Goal: Information Seeking & Learning: Learn about a topic

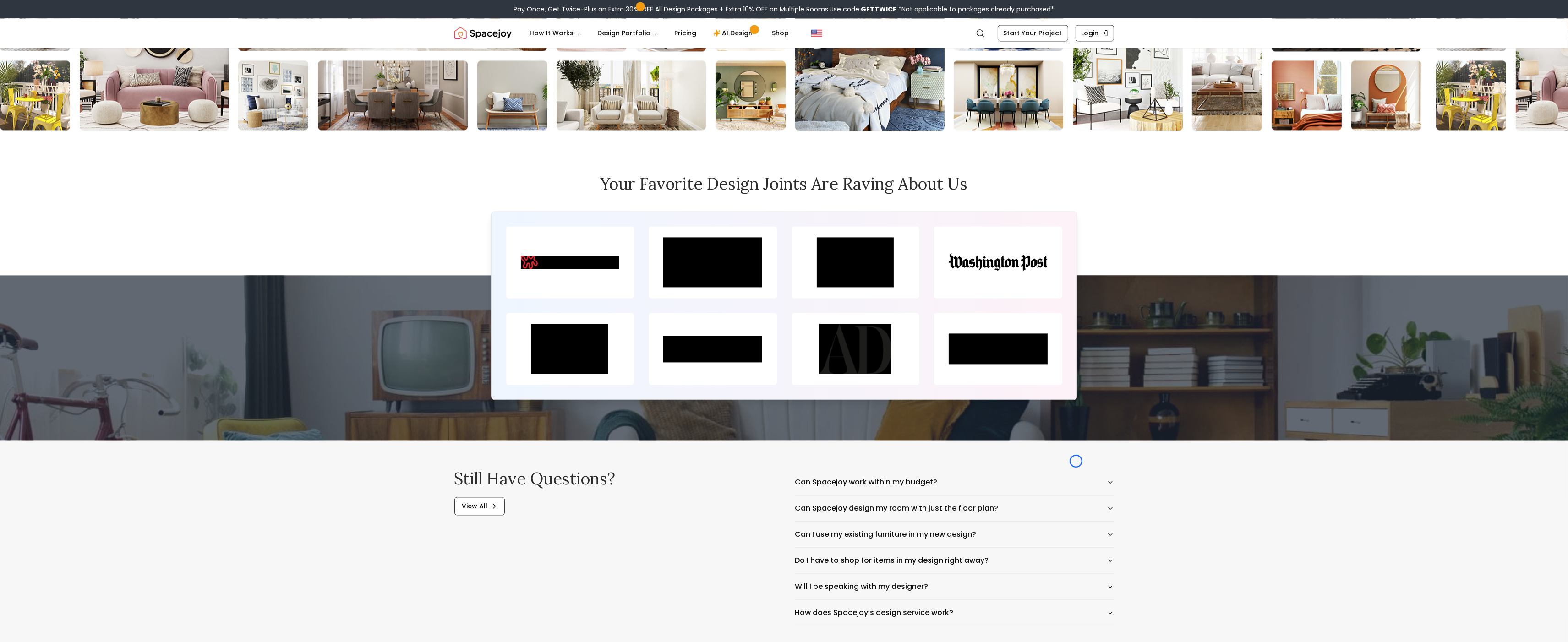
scroll to position [4403, 0]
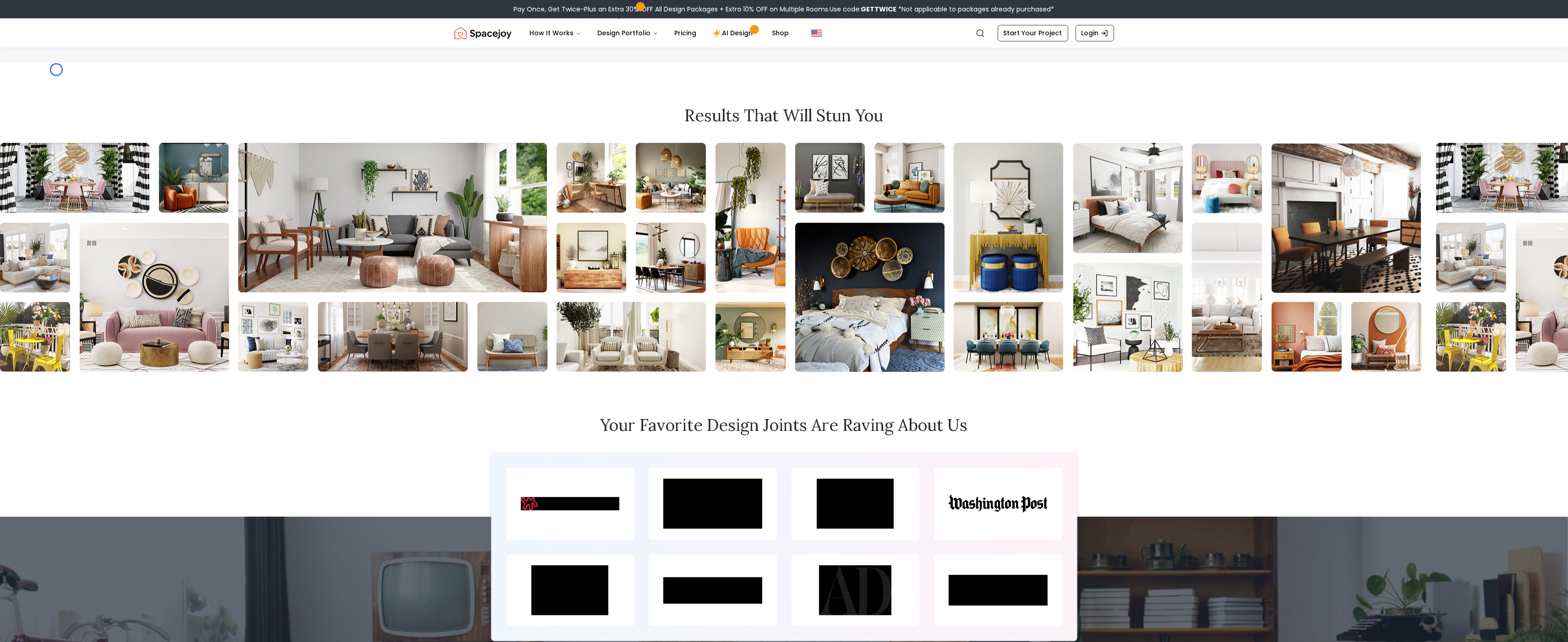
scroll to position [4115, 0]
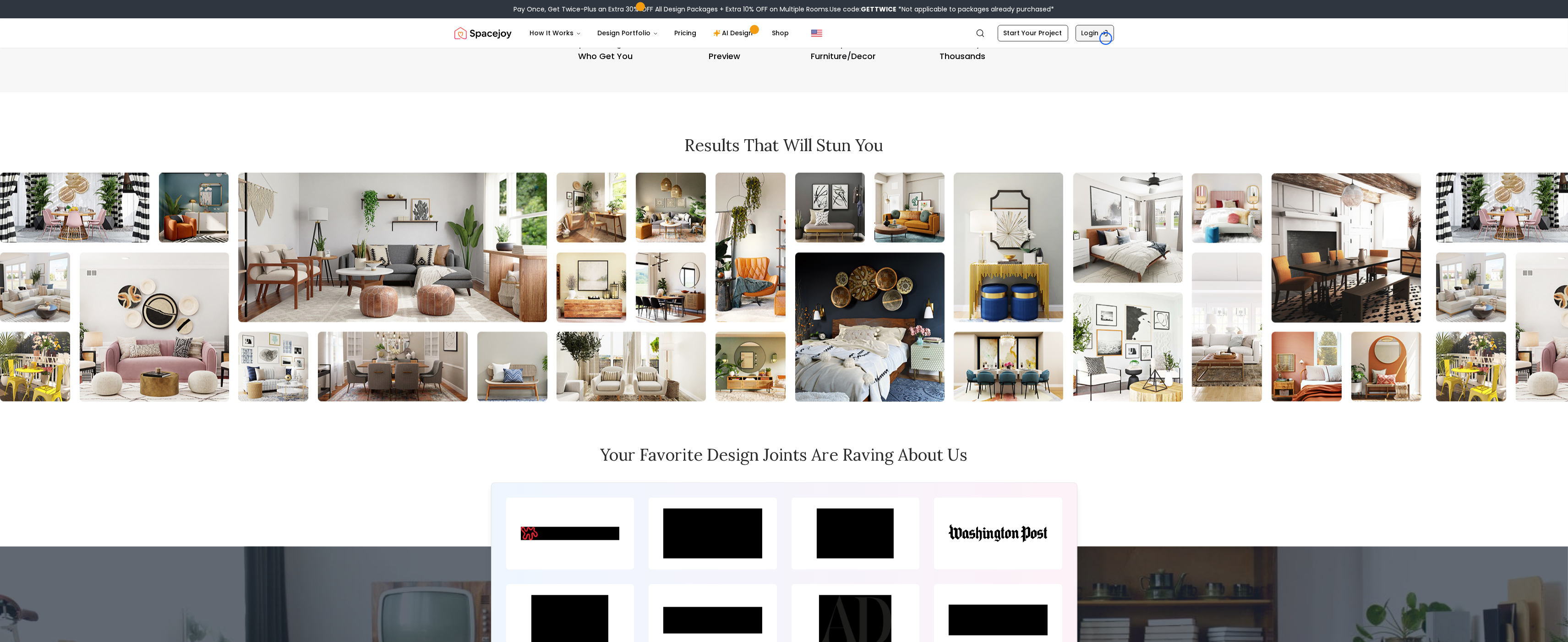
click at [1106, 39] on link "Login" at bounding box center [1094, 32] width 39 height 17
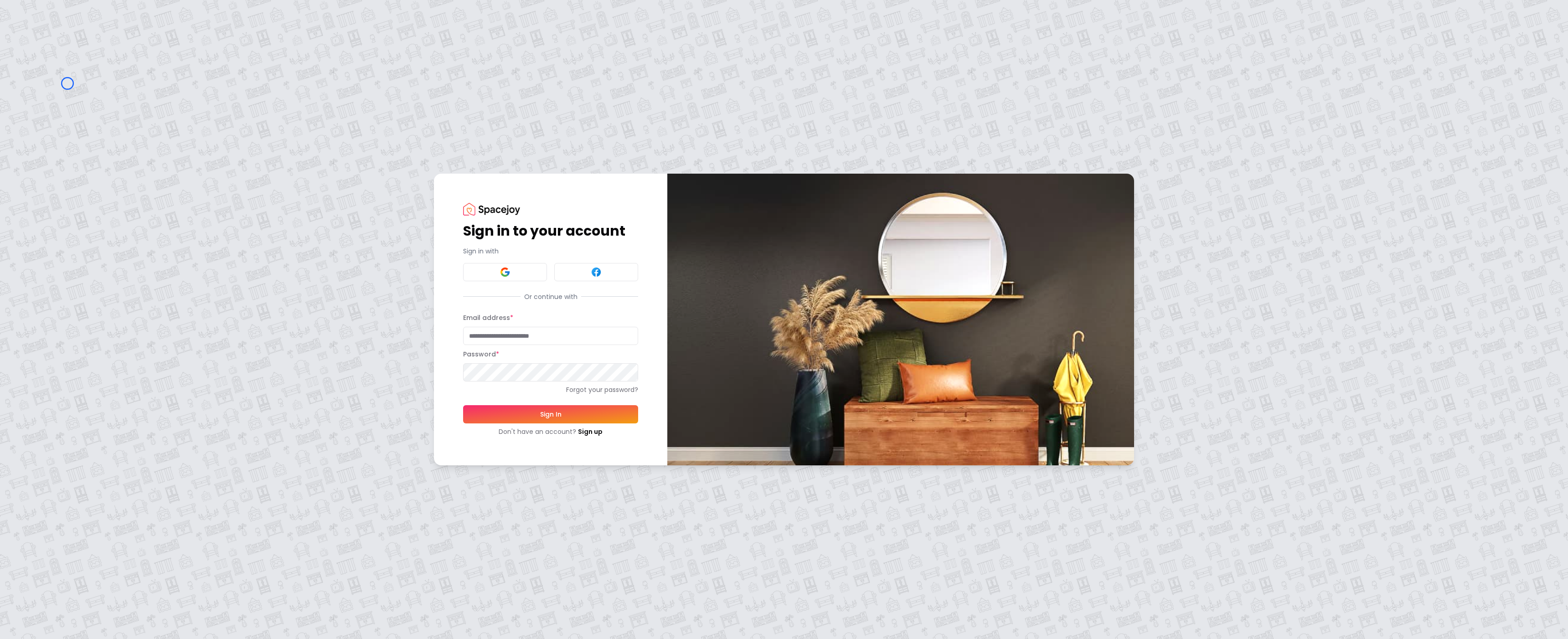
click at [68, 83] on div "Sign in to your account Sign in with Or continue with Email address * Password …" at bounding box center [784, 320] width 1568 height 639
click at [78, 86] on div "Sign in to your account Sign in with Or continue with Email address * Password …" at bounding box center [784, 320] width 1568 height 639
click at [595, 427] on link "Sign up" at bounding box center [590, 431] width 24 height 9
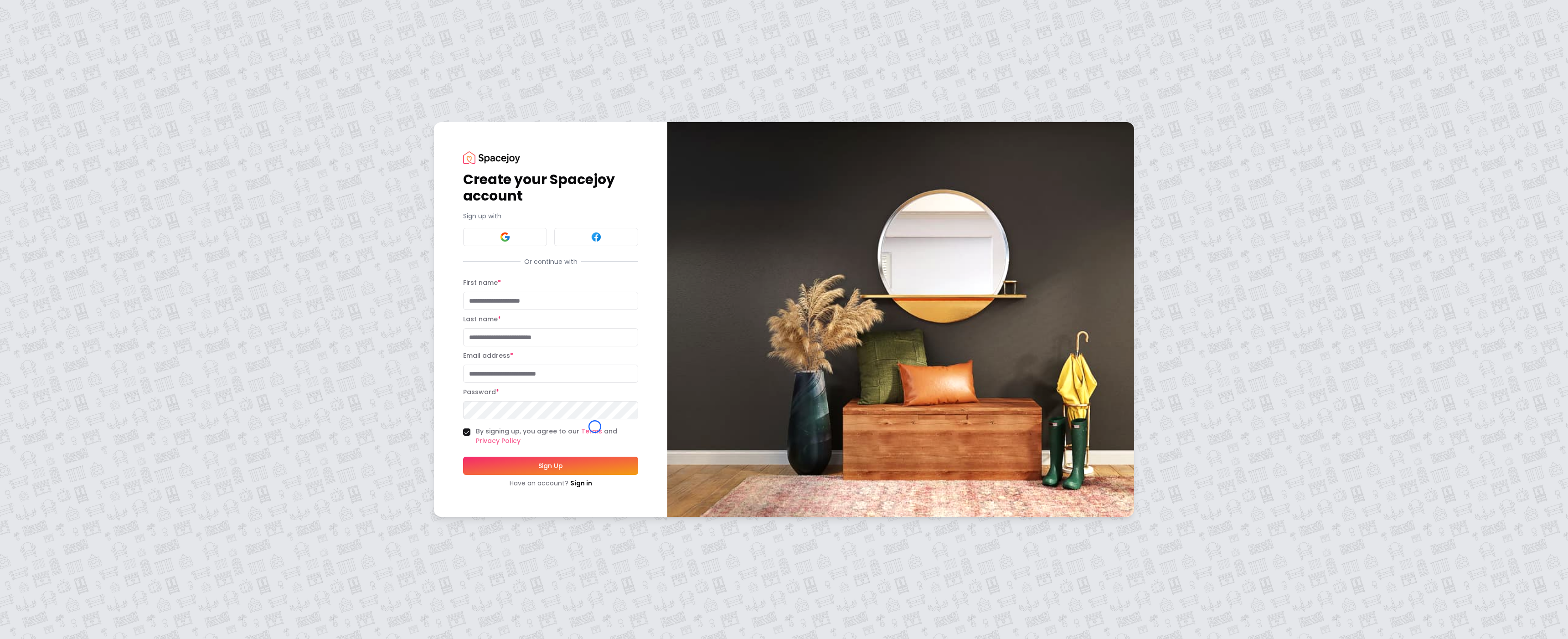
click at [80, 79] on div "Create your Spacejoy account Sign up with Or continue with First name * Last na…" at bounding box center [784, 320] width 1568 height 639
click at [63, 70] on div "Create your Spacejoy account Sign up with Or continue with First name * Last na…" at bounding box center [784, 320] width 1568 height 639
click at [589, 482] on link "Sign in" at bounding box center [581, 483] width 22 height 9
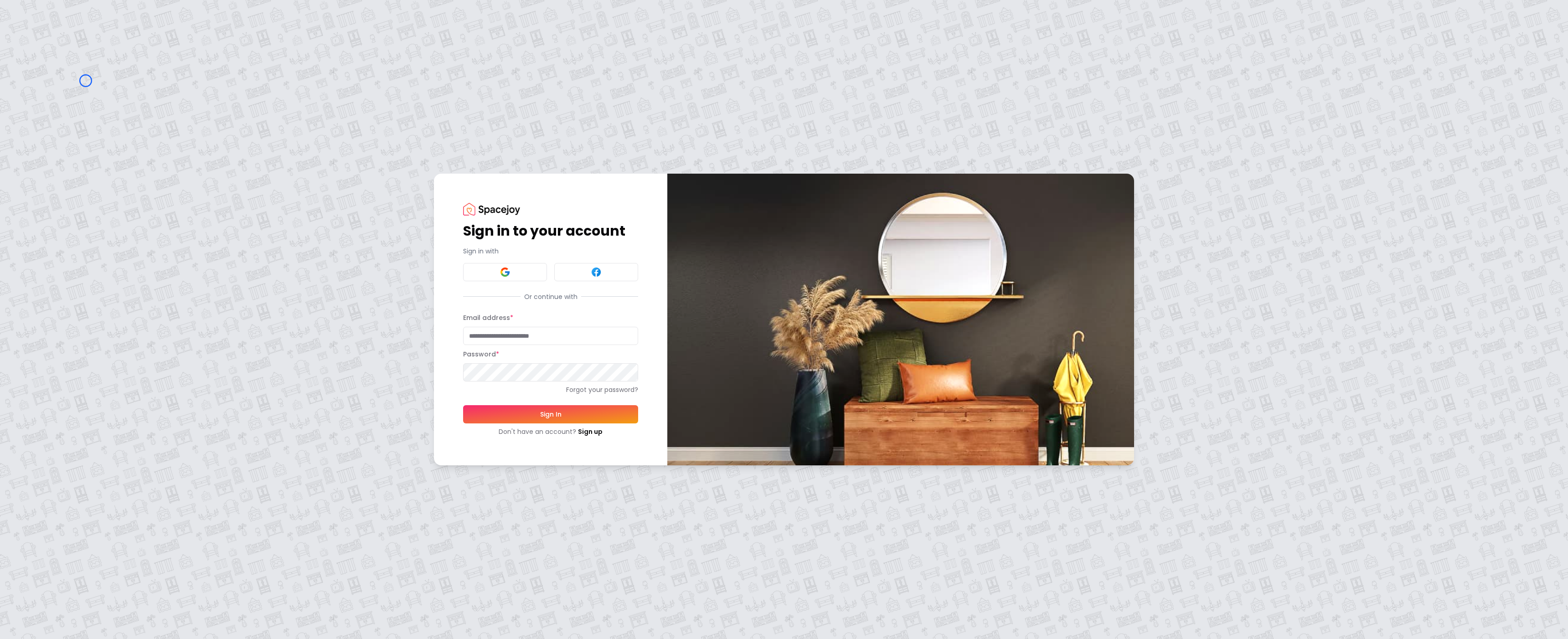
click at [86, 81] on div "Sign in to your account Sign in with Or continue with Email address * Password …" at bounding box center [784, 320] width 1568 height 639
click at [76, 66] on div "Sign in to your account Sign in with Or continue with Email address * Password …" at bounding box center [784, 320] width 1568 height 639
click at [578, 433] on link "Sign up" at bounding box center [590, 431] width 24 height 9
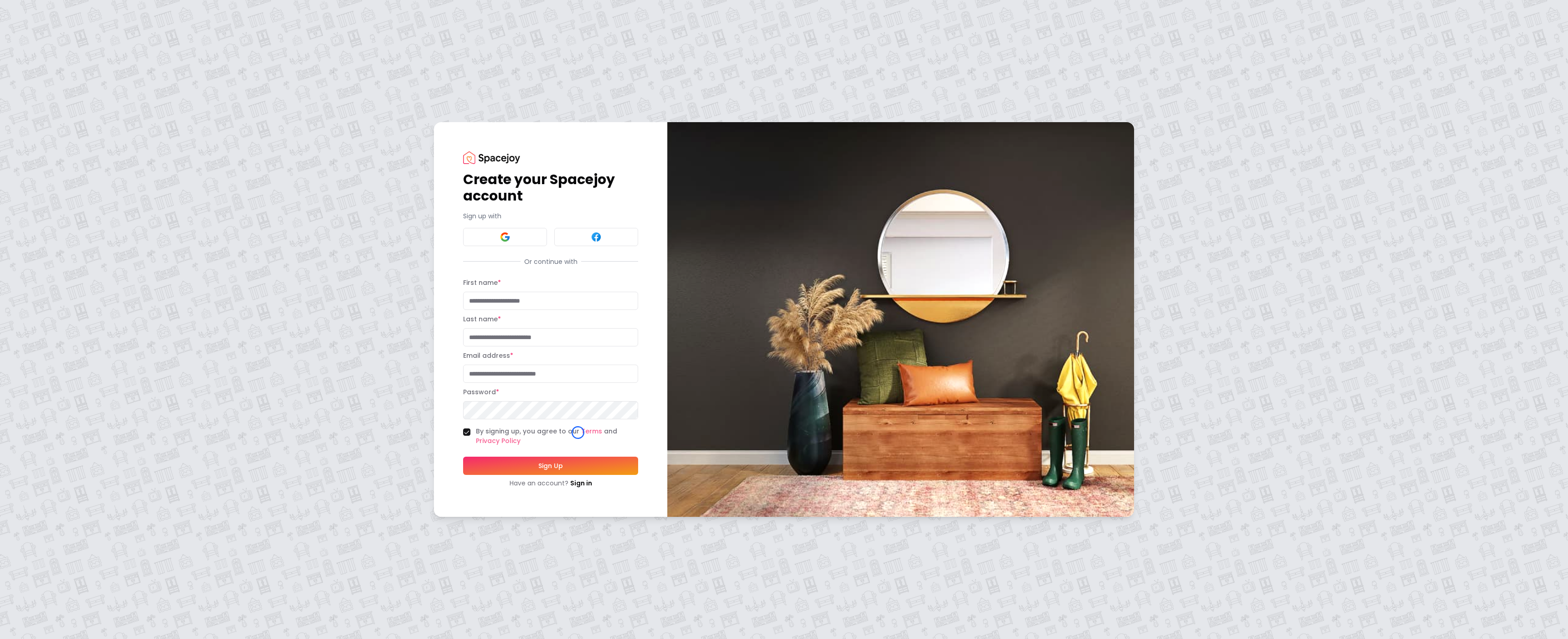
click at [75, 82] on div "Create your Spacejoy account Sign up with Or continue with First name * Last na…" at bounding box center [784, 320] width 1568 height 639
click at [72, 88] on div "Create your Spacejoy account Sign up with Or continue with First name * Last na…" at bounding box center [784, 320] width 1568 height 639
click at [590, 481] on link "Sign in" at bounding box center [581, 483] width 22 height 9
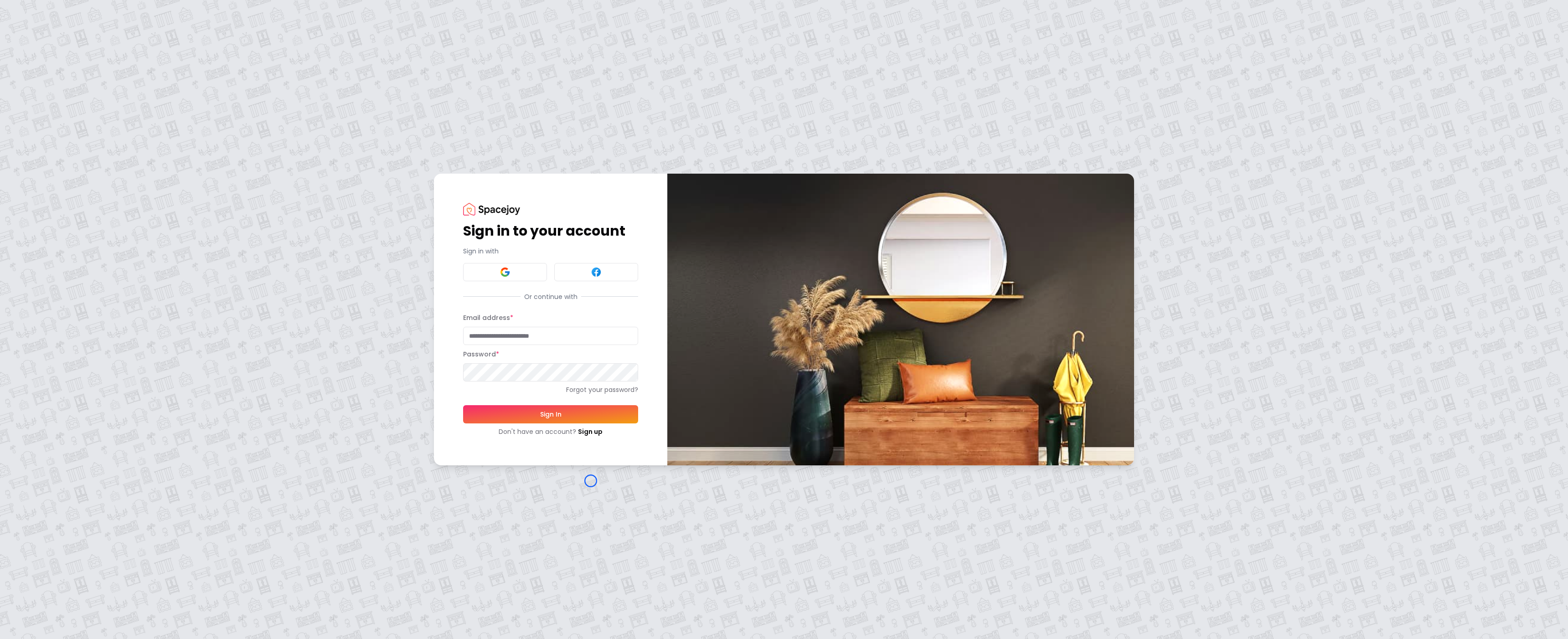
click at [590, 481] on div "Sign in to your account Sign in with Or continue with Email address * Password …" at bounding box center [784, 320] width 1568 height 639
click at [68, 52] on div "Sign in to your account Sign in with Or continue with Email address * Password …" at bounding box center [784, 320] width 1568 height 639
click at [480, 203] on img at bounding box center [492, 209] width 57 height 12
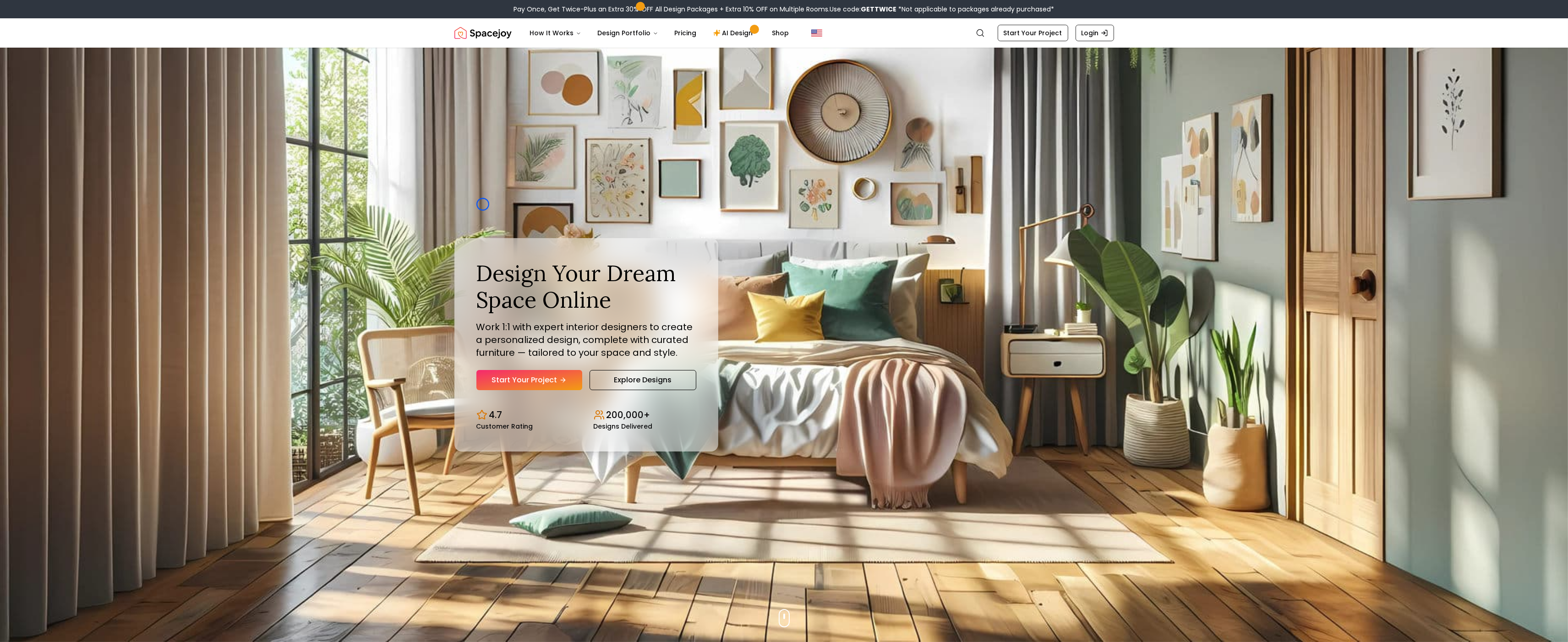
click at [483, 204] on div "Design Your Dream Space Online Work 1:1 with expert interior designers to creat…" at bounding box center [784, 345] width 704 height 594
click at [75, 62] on img "Hero section" at bounding box center [784, 345] width 1568 height 594
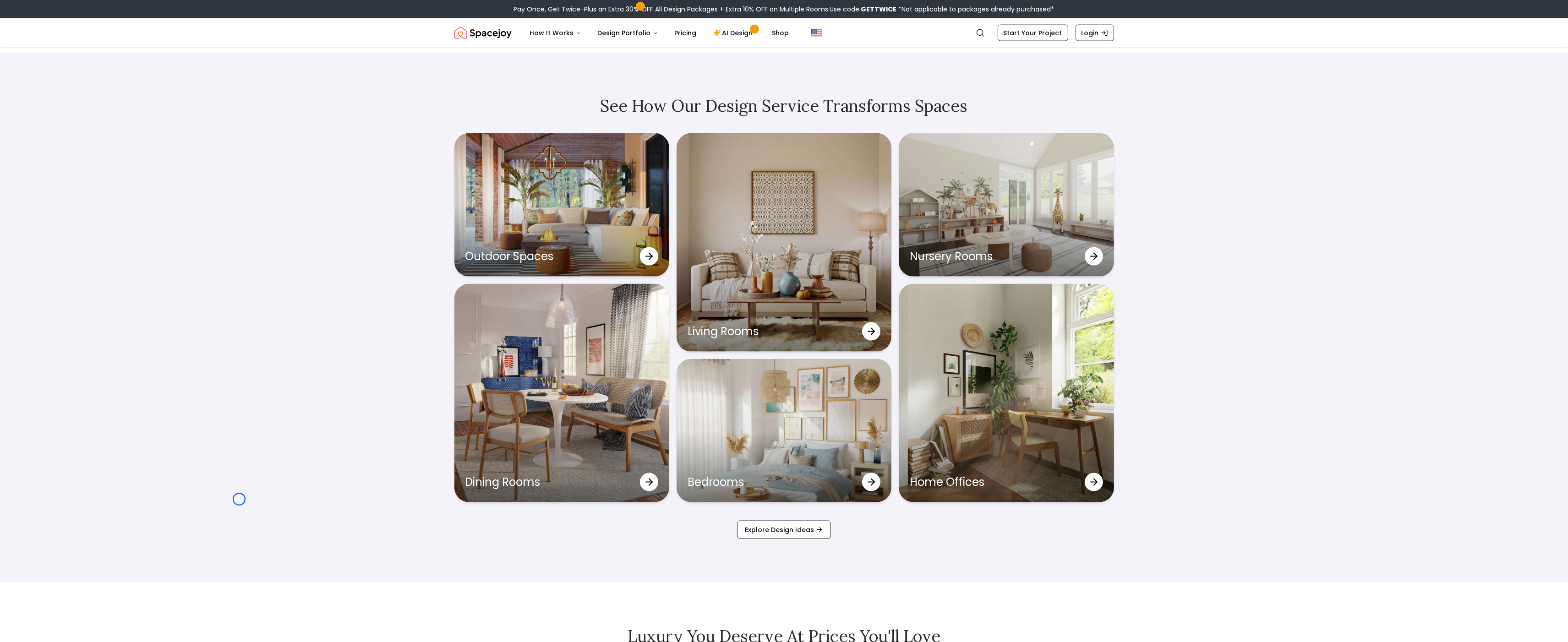
scroll to position [3093, 0]
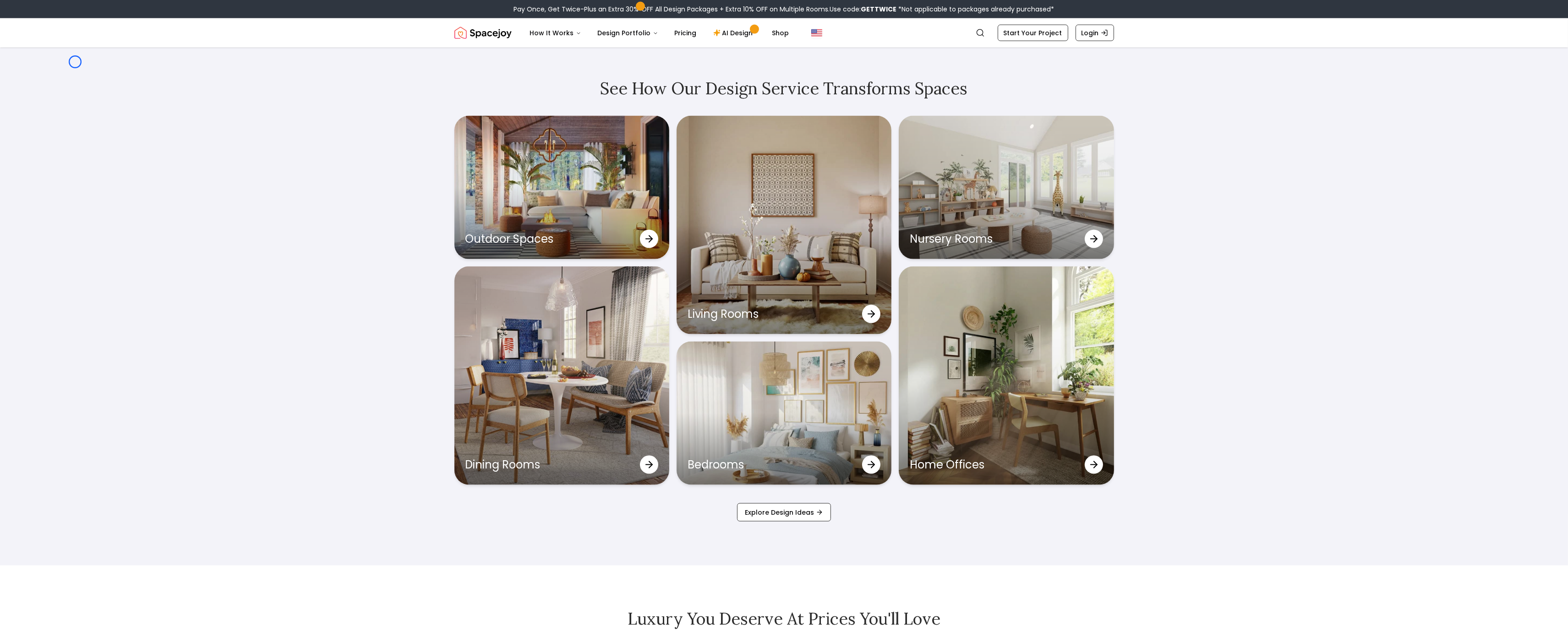
click at [75, 62] on div "See How Our Design Service Transforms Spaces Outdoor Spaces Living Rooms Nurser…" at bounding box center [784, 300] width 1568 height 530
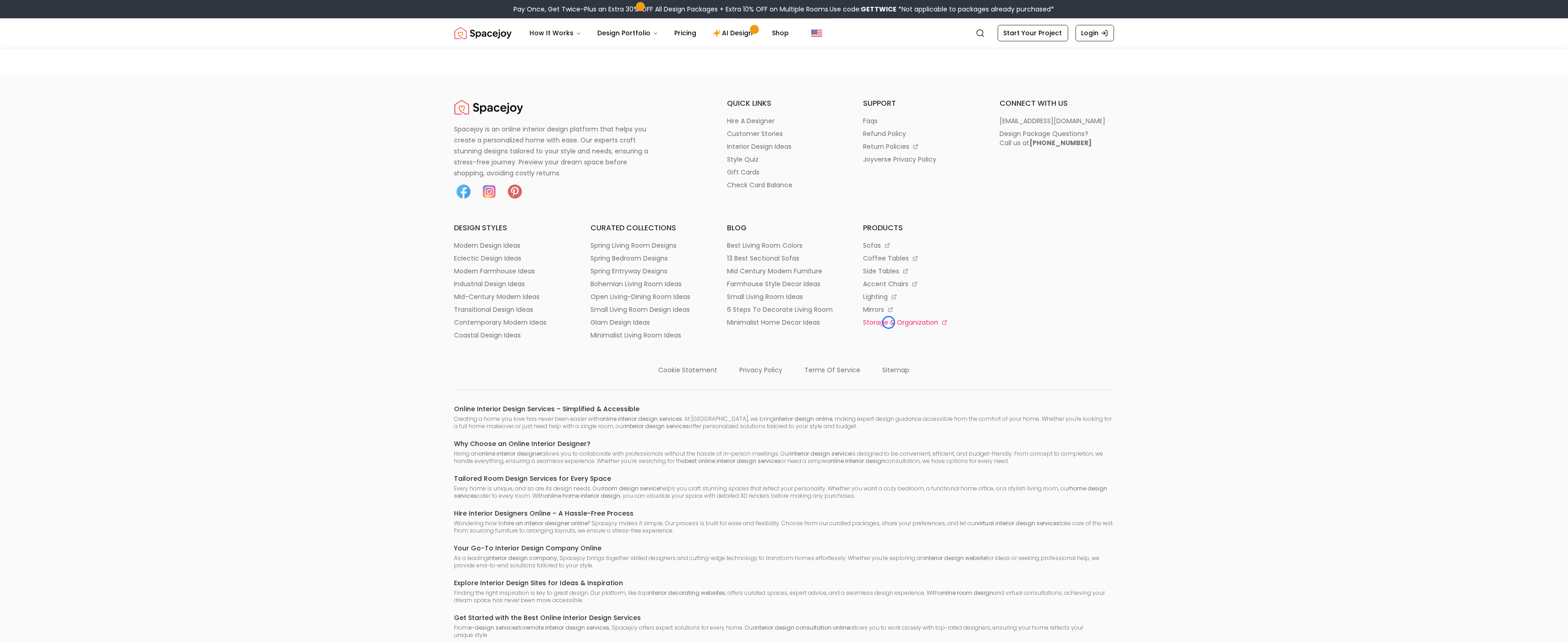
click at [889, 322] on p "storage & organization" at bounding box center [901, 322] width 75 height 9
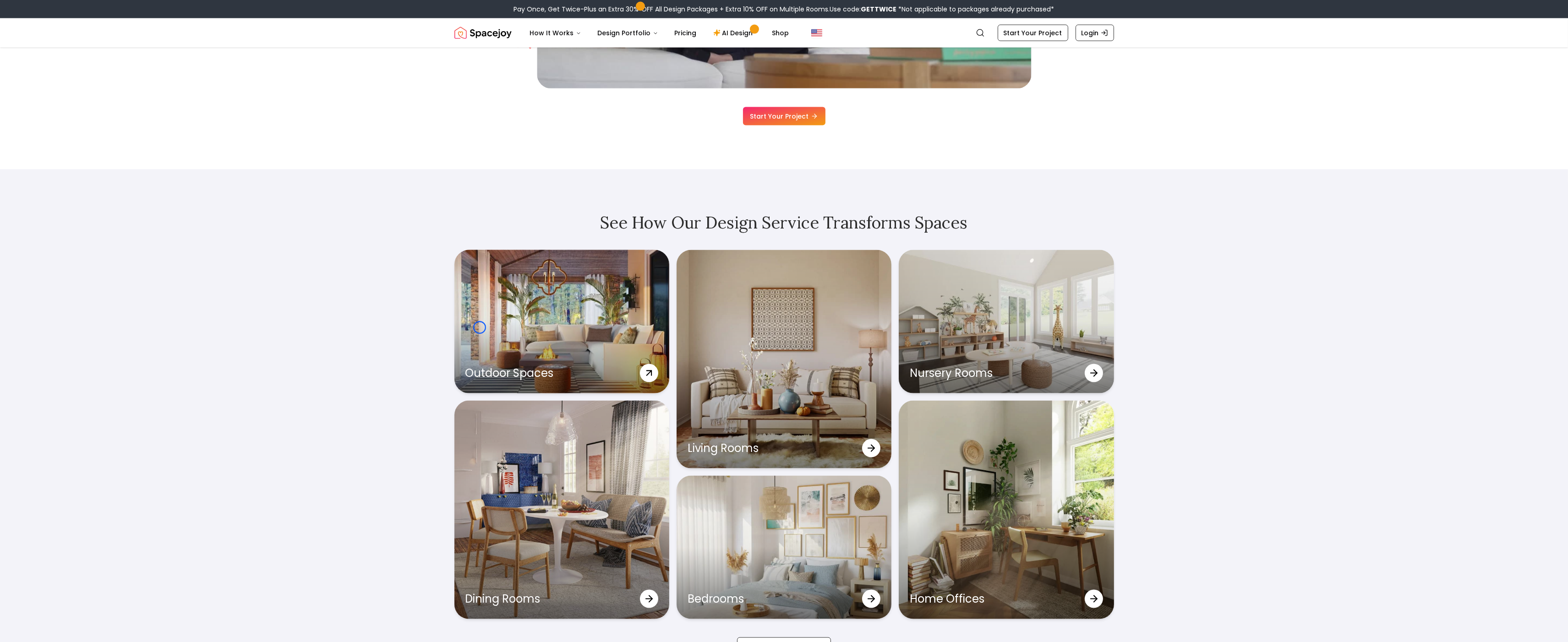
click at [480, 327] on div "Outdoor Spaces" at bounding box center [562, 322] width 215 height 143
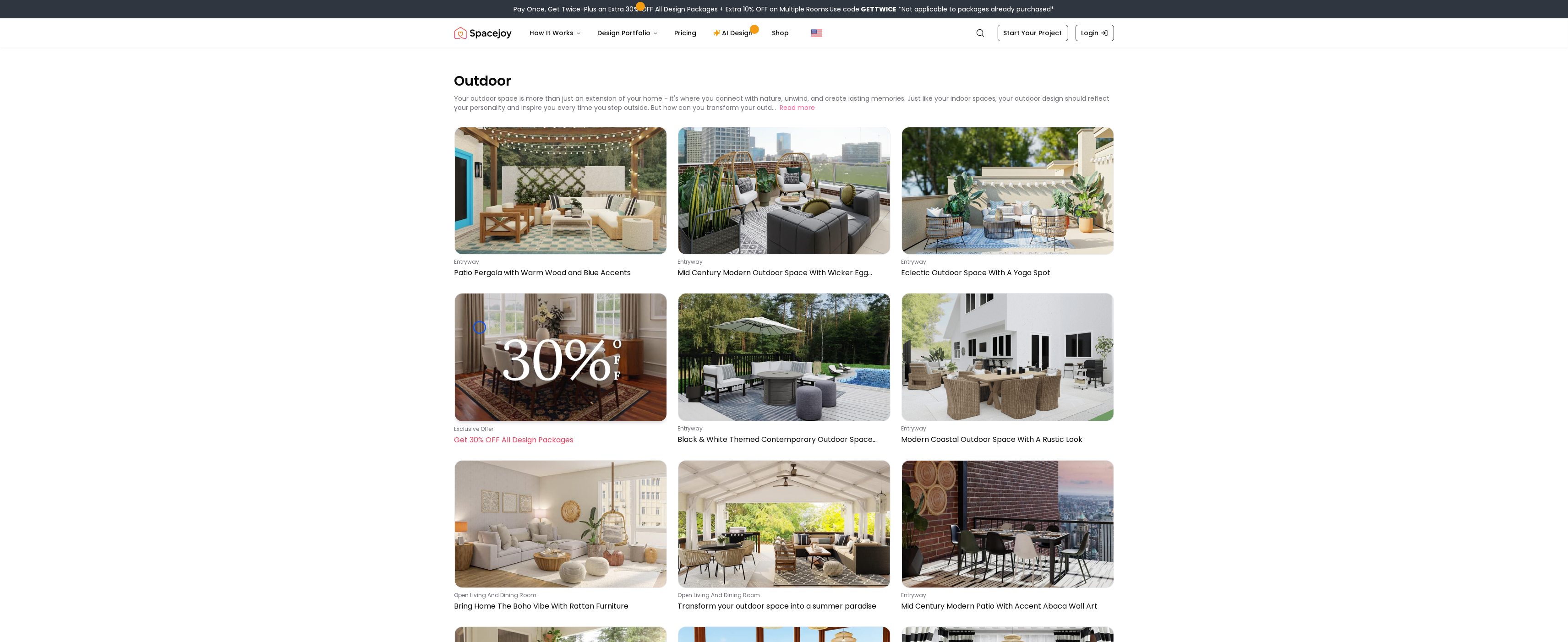
click at [480, 327] on img at bounding box center [561, 357] width 212 height 127
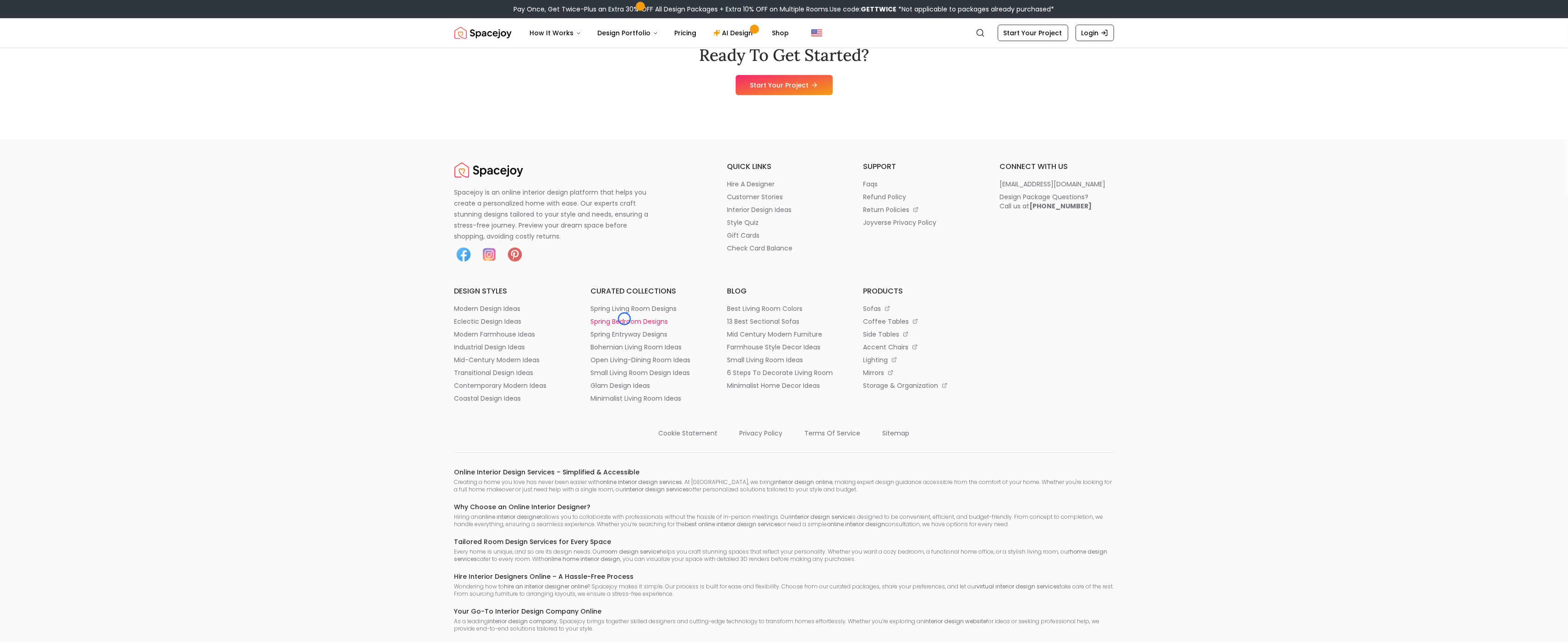
click at [625, 319] on p "spring bedroom designs" at bounding box center [629, 321] width 78 height 9
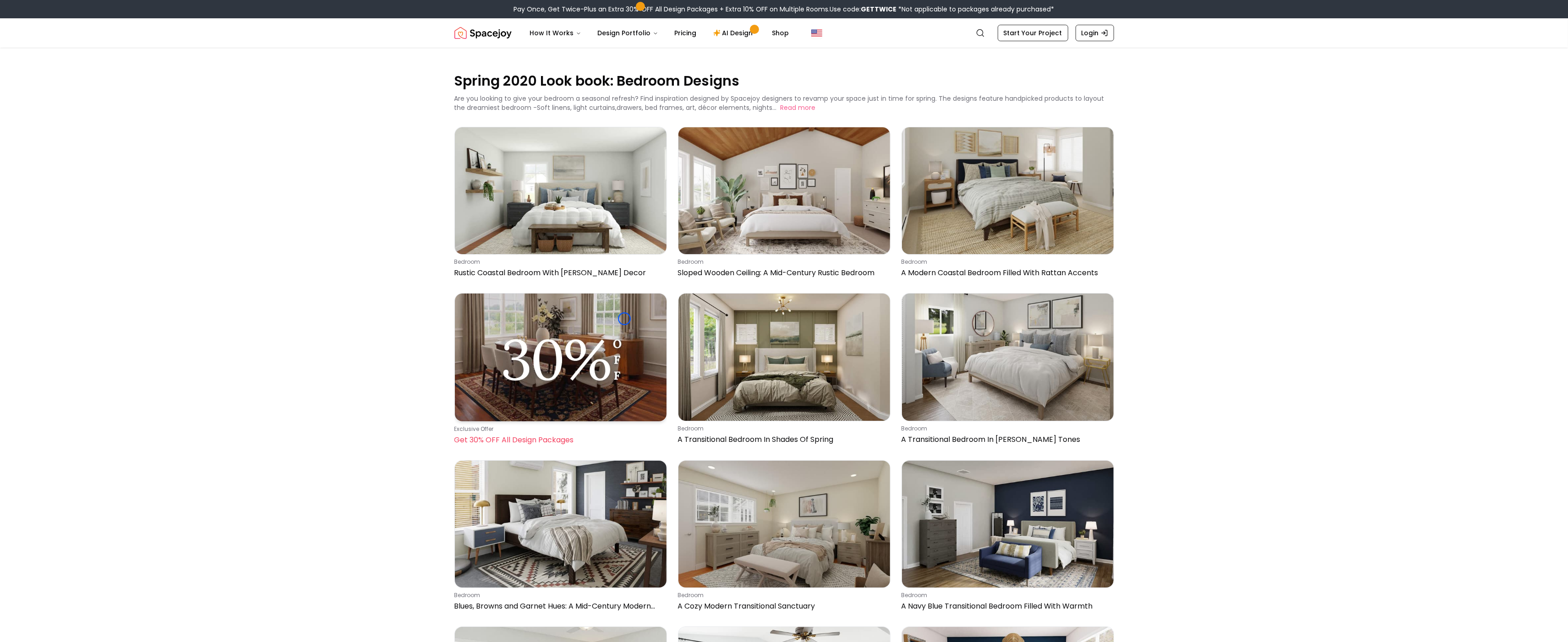
click at [625, 319] on img at bounding box center [561, 357] width 212 height 127
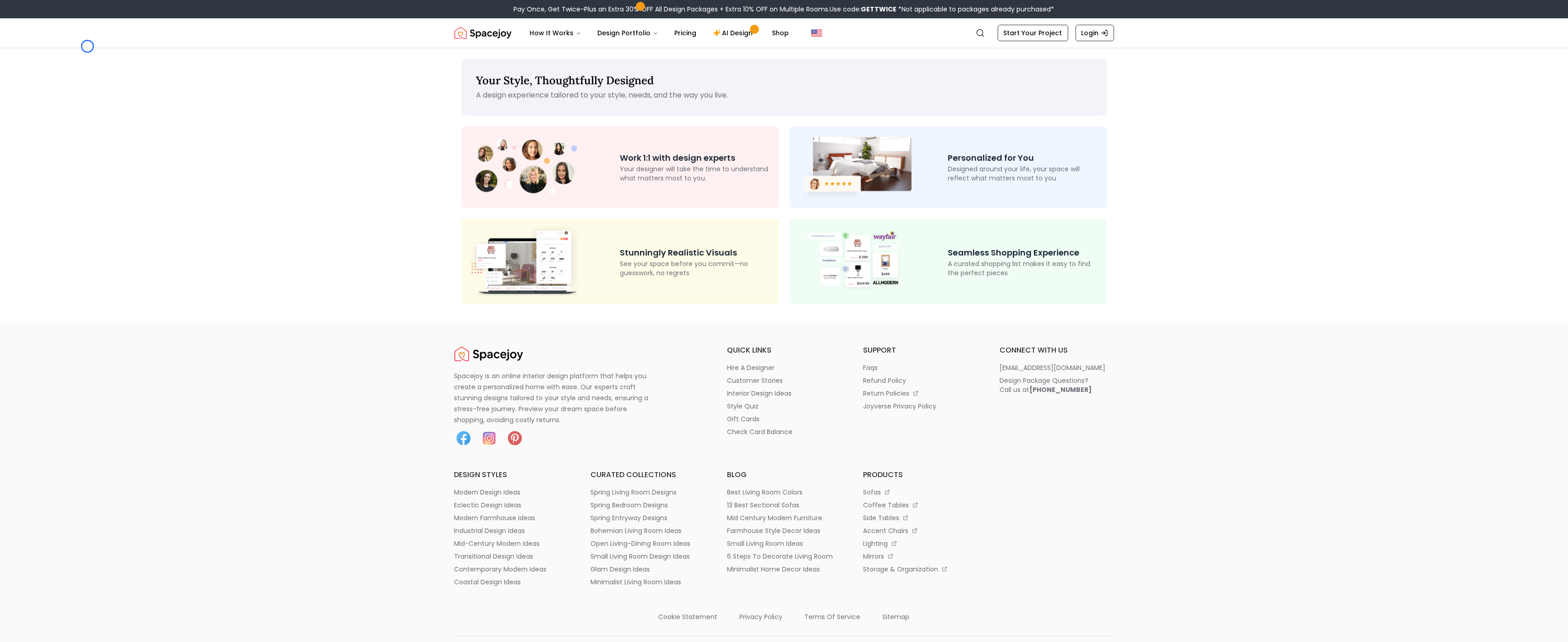
click at [87, 46] on header "Spacejoy Search How It Works Design Portfolio Pricing AI Design Shop Search Sta…" at bounding box center [784, 33] width 1568 height 29
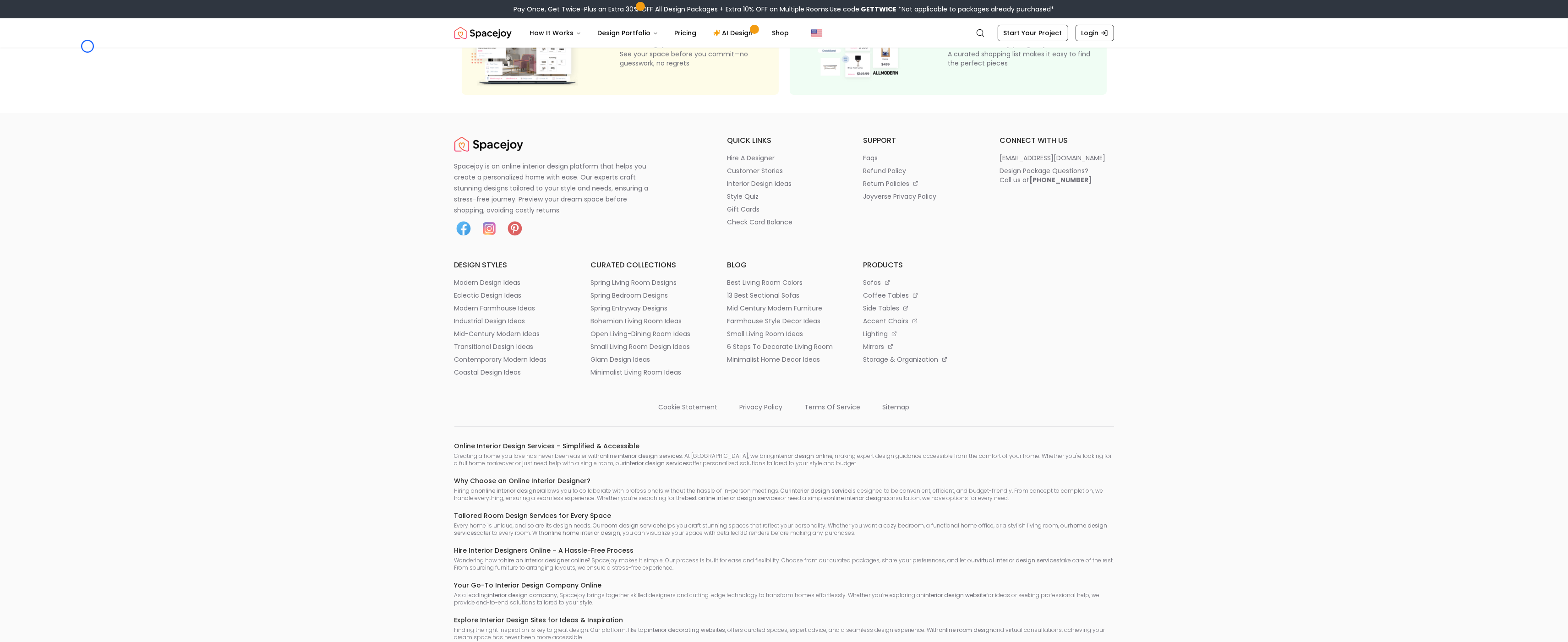
scroll to position [290, 0]
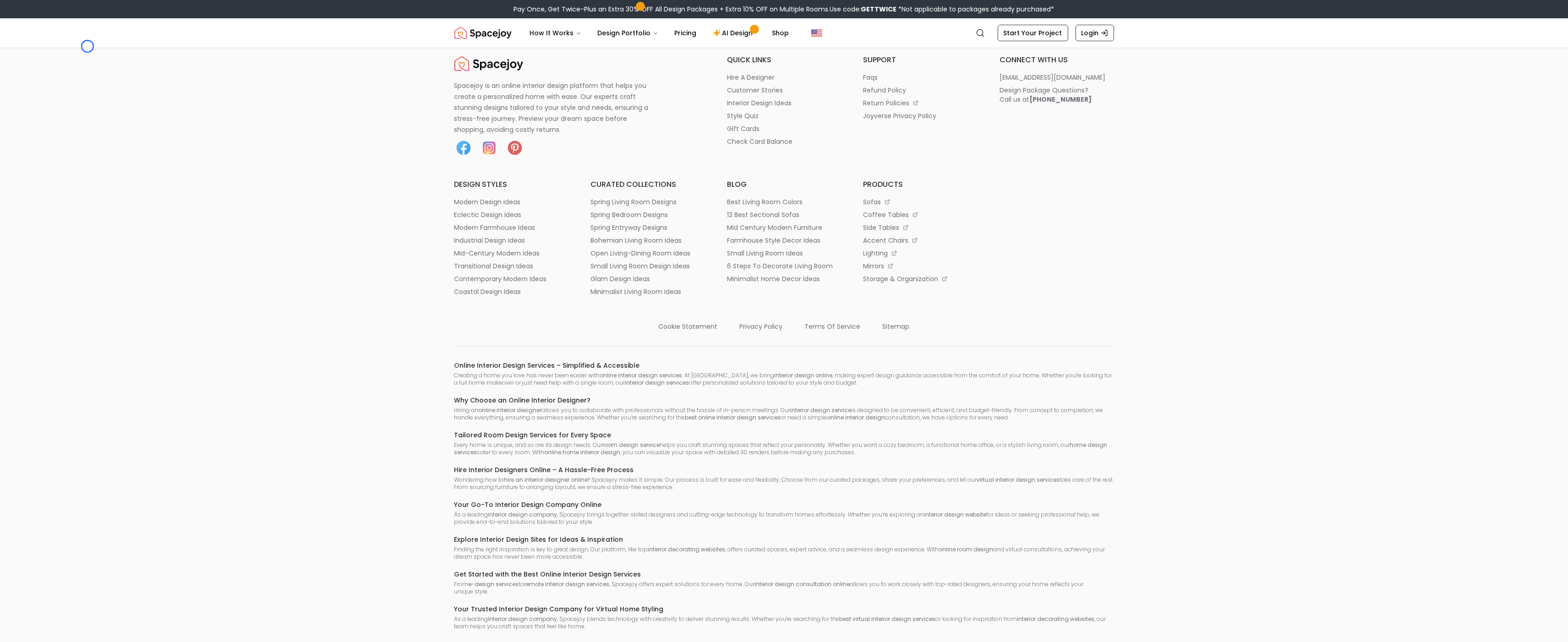
click at [87, 46] on header "Spacejoy Search How It Works Design Portfolio Pricing AI Design Shop Search Sta…" at bounding box center [784, 33] width 1568 height 29
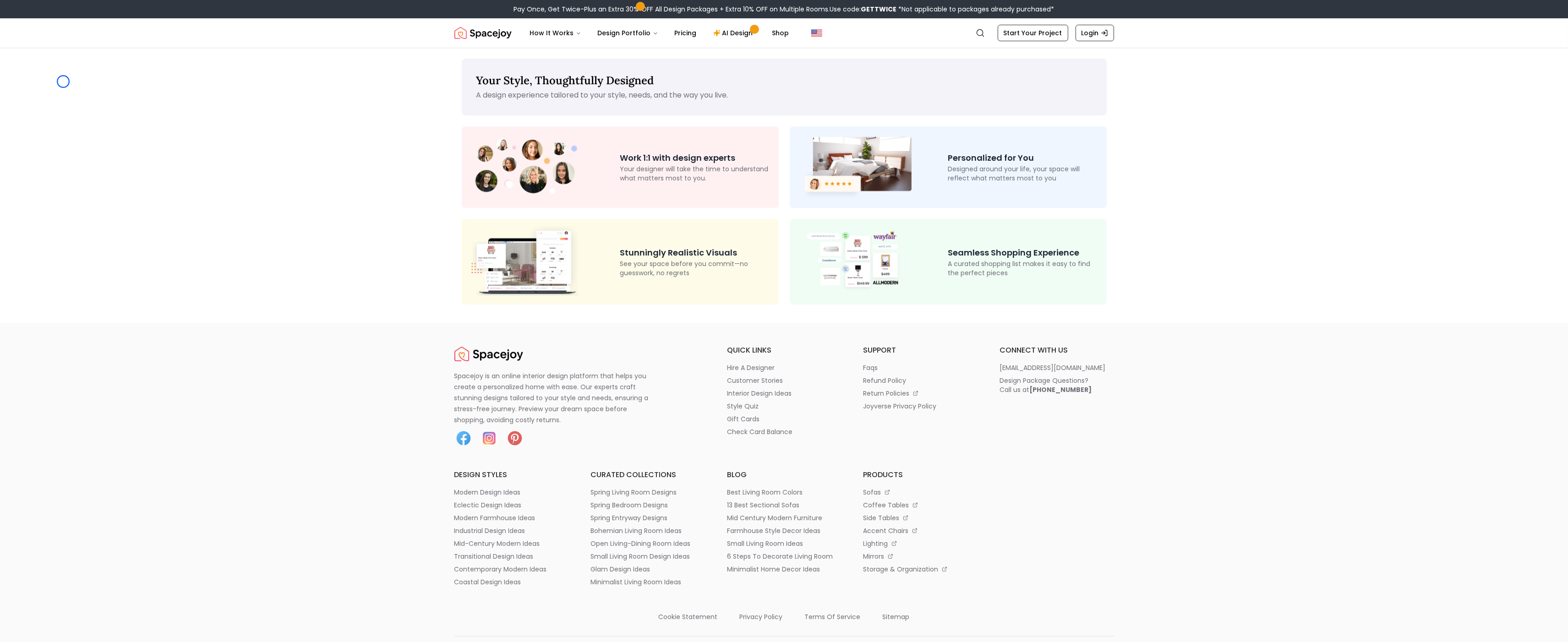
click at [63, 81] on main "Your Style, Thoughtfully Designed A design experience tailored to your style, n…" at bounding box center [784, 185] width 1568 height 275
